Goal: Information Seeking & Learning: Find specific fact

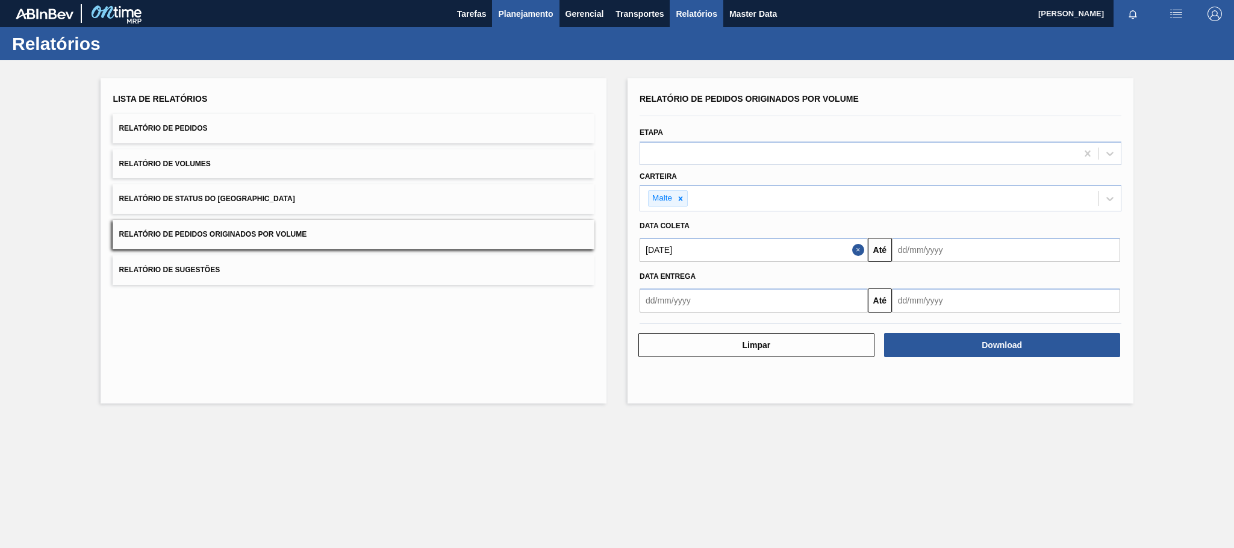
click at [526, 11] on span "Planejamento" at bounding box center [525, 14] width 55 height 14
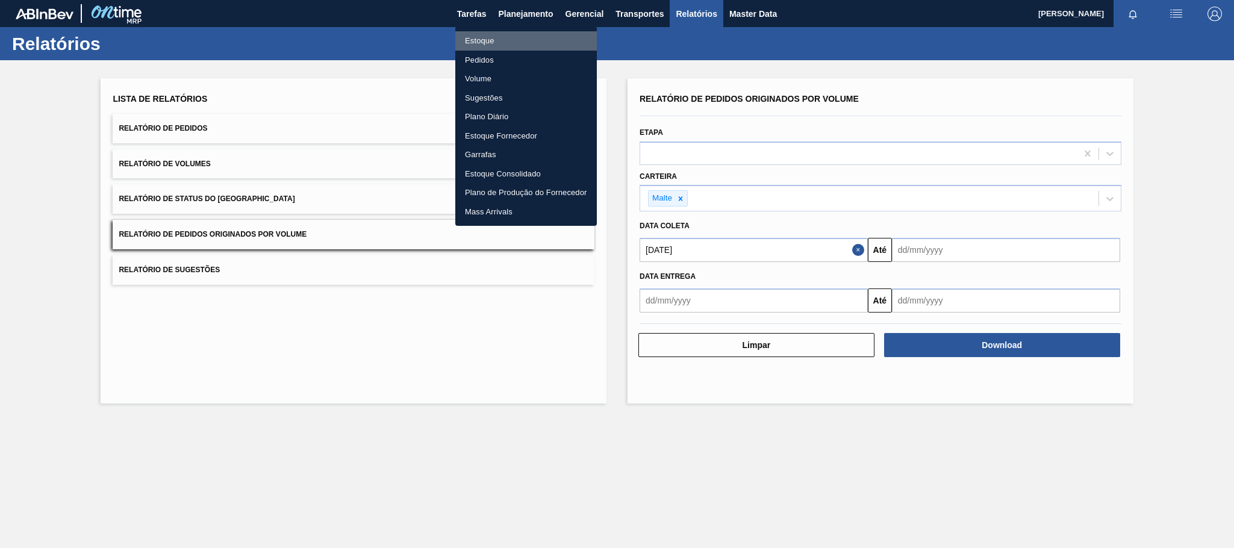
click at [484, 42] on li "Estoque" at bounding box center [525, 40] width 141 height 19
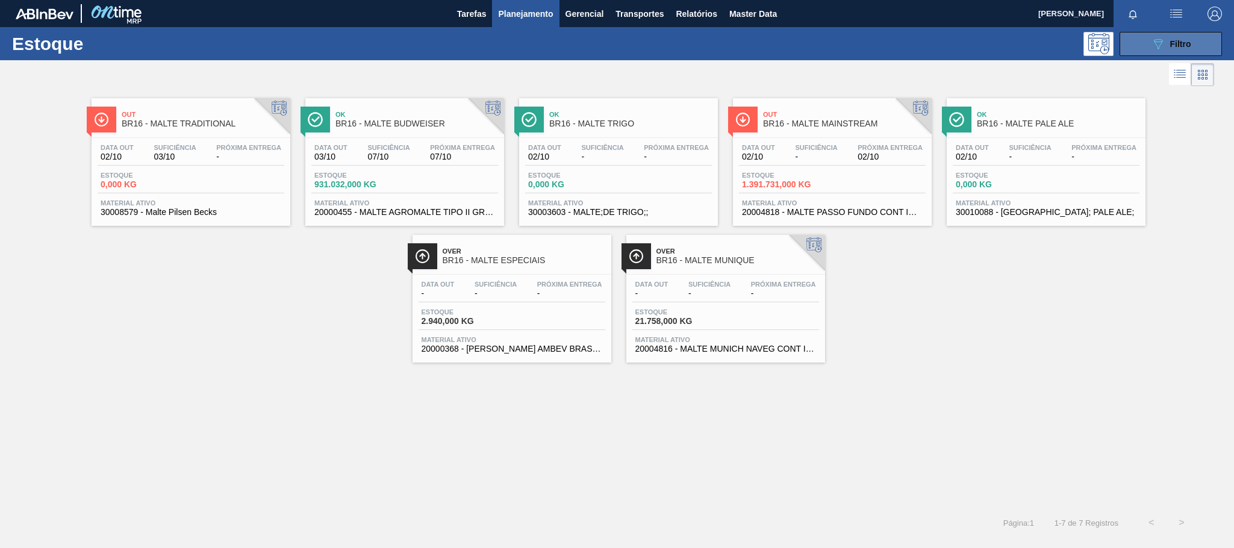
click at [1147, 40] on button "089F7B8B-B2A5-4AFE-B5C0-19BA573D28AC Filtro" at bounding box center [1170, 44] width 102 height 24
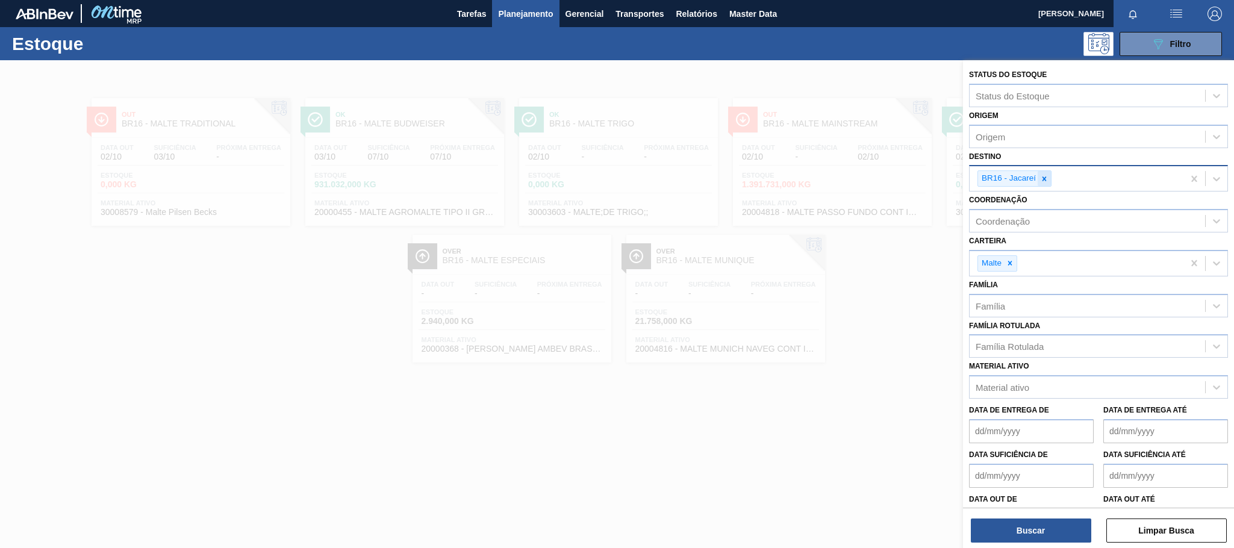
click at [1043, 181] on icon at bounding box center [1044, 178] width 4 height 4
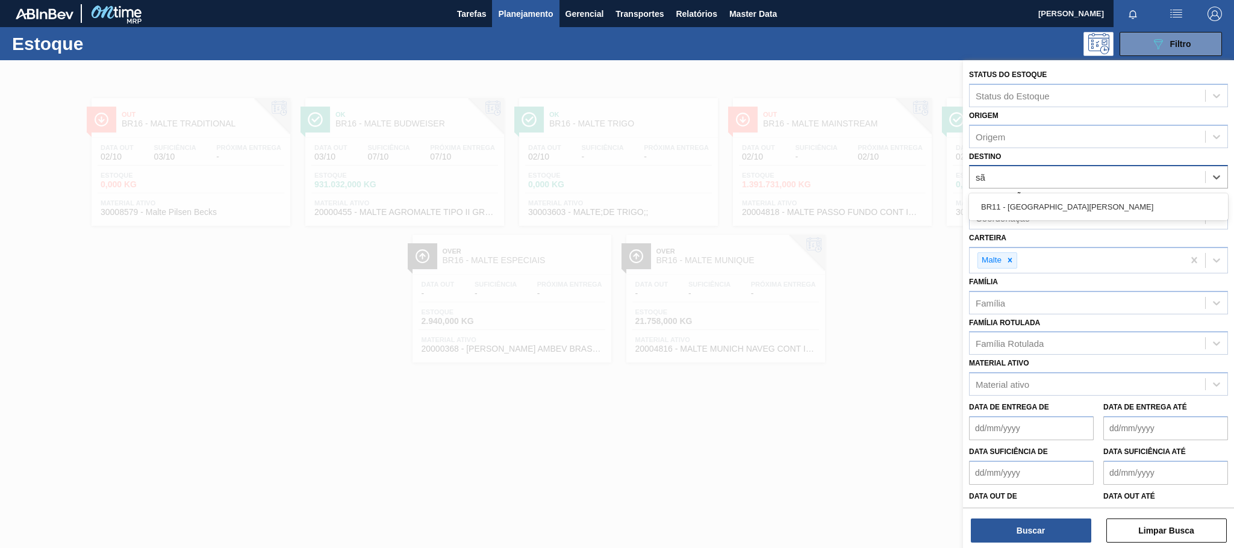
type input "são"
click at [1034, 197] on div "BR11 - [GEOGRAPHIC_DATA][PERSON_NAME]" at bounding box center [1098, 207] width 259 height 22
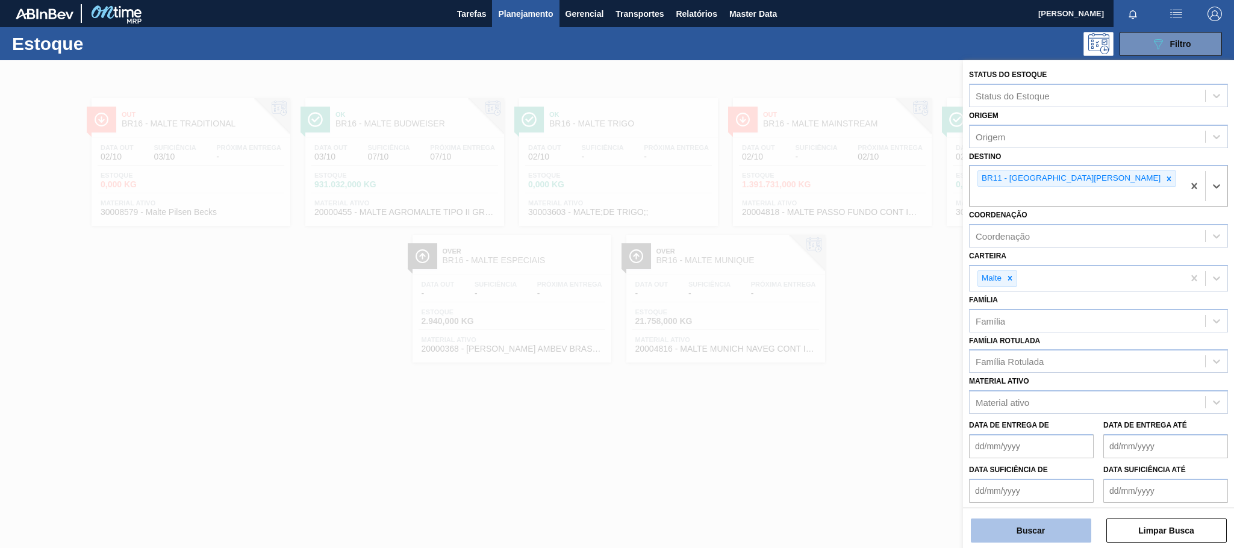
click at [1044, 526] on button "Buscar" at bounding box center [1030, 530] width 120 height 24
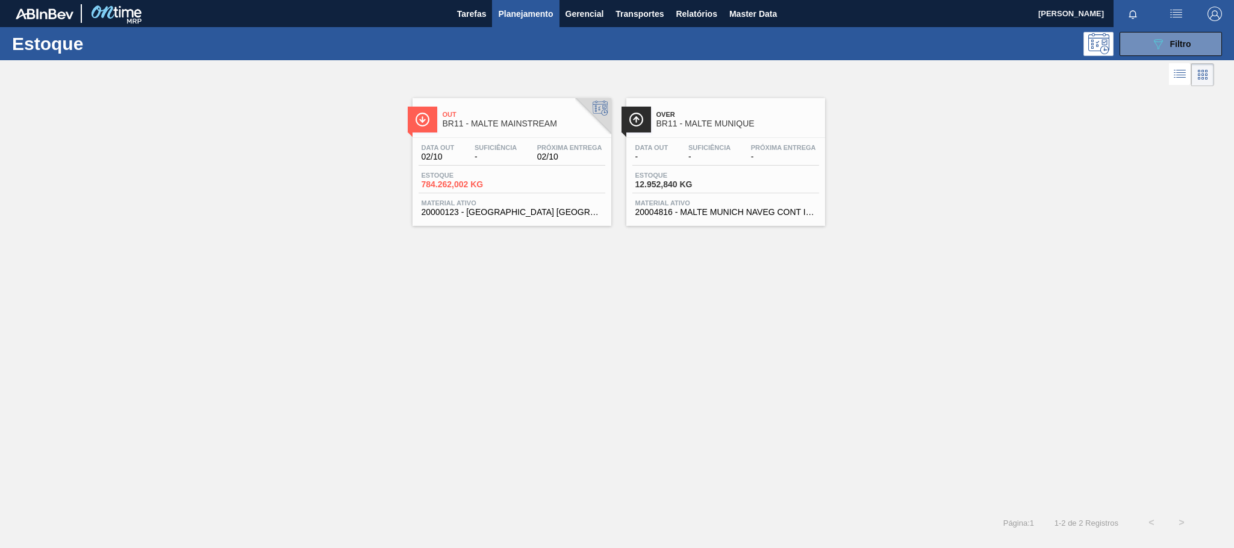
click at [497, 126] on span "BR11 - MALTE MAINSTREAM" at bounding box center [523, 123] width 163 height 9
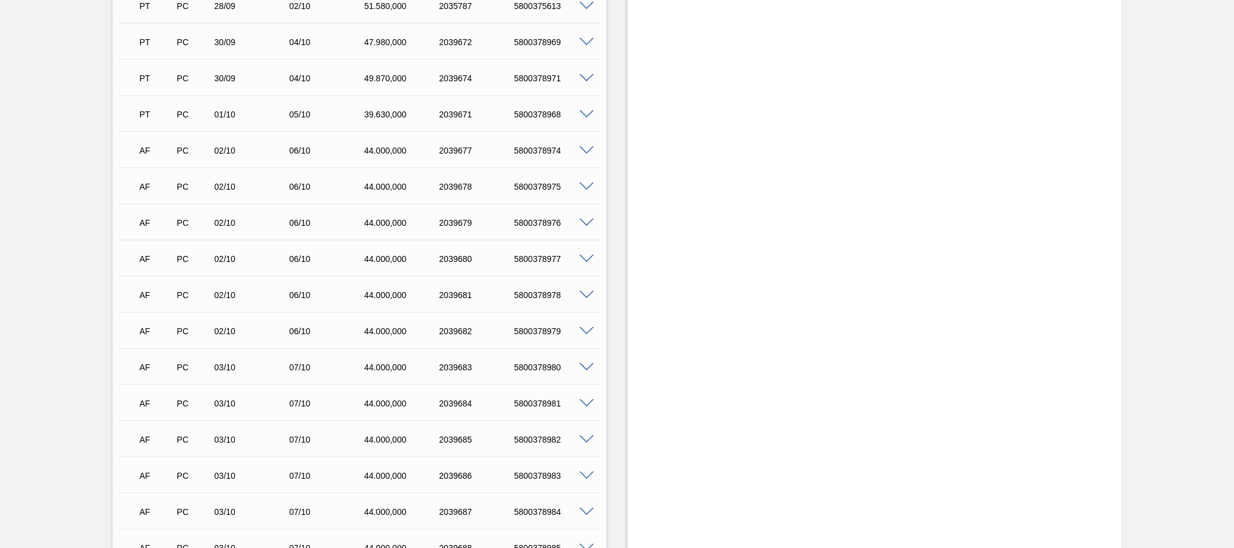
scroll to position [1241, 0]
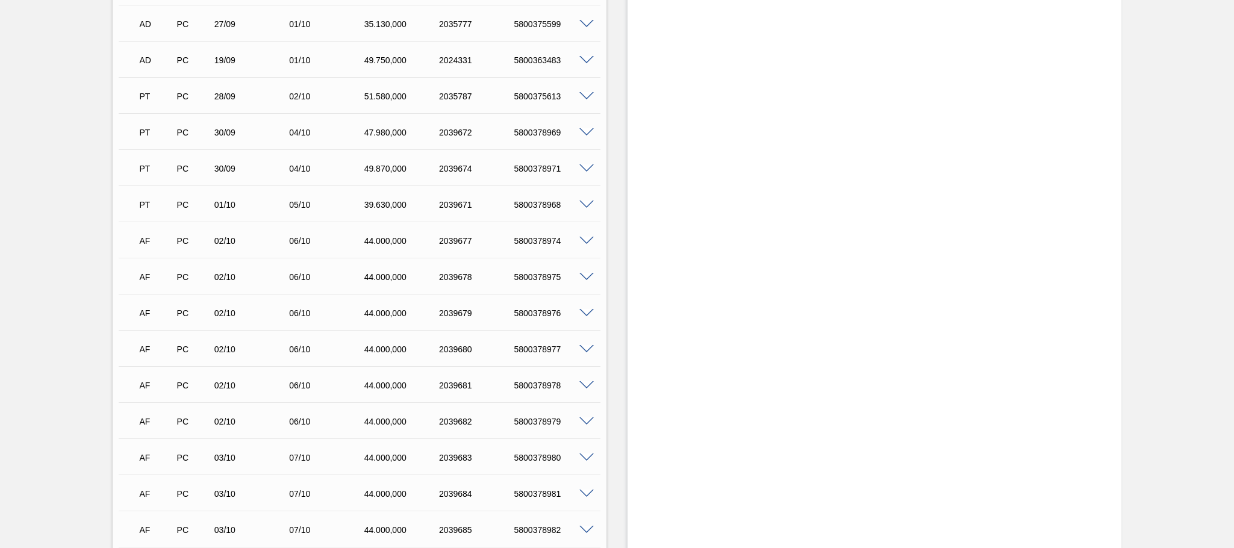
click at [526, 236] on div "5800378974" at bounding box center [553, 241] width 84 height 10
copy div "5800378974"
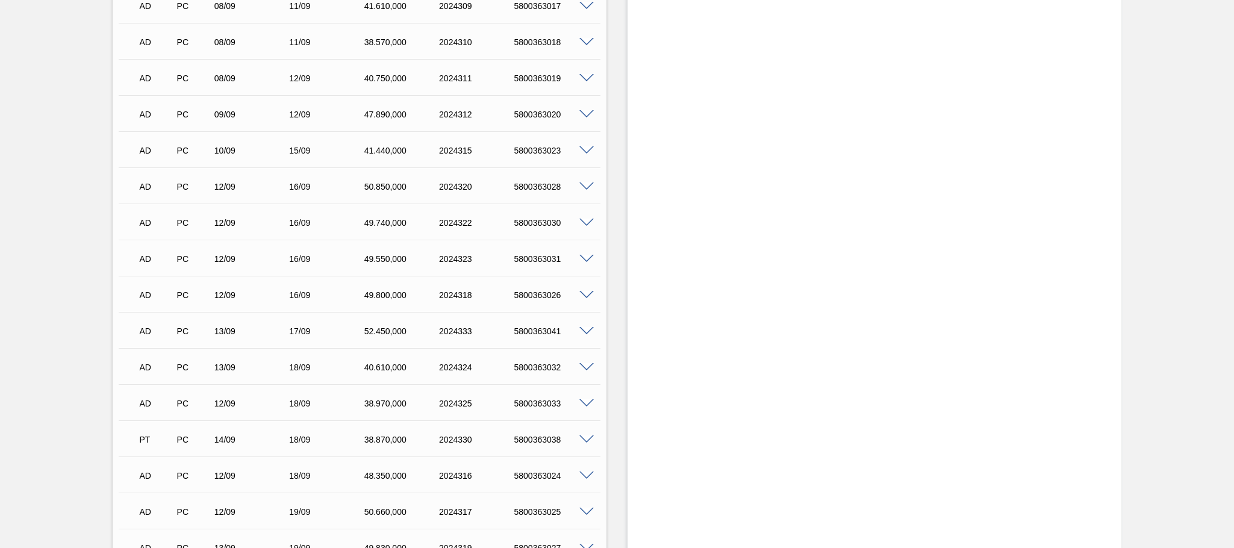
scroll to position [0, 0]
